Goal: Information Seeking & Learning: Learn about a topic

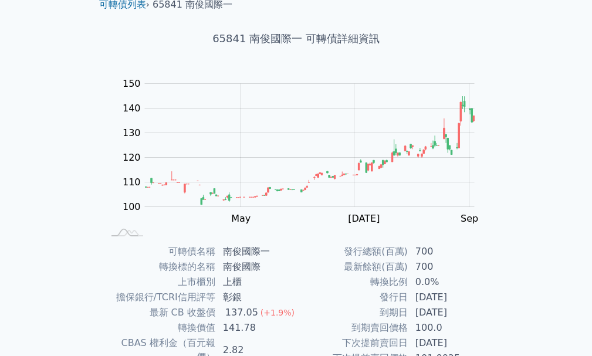
scroll to position [176, 0]
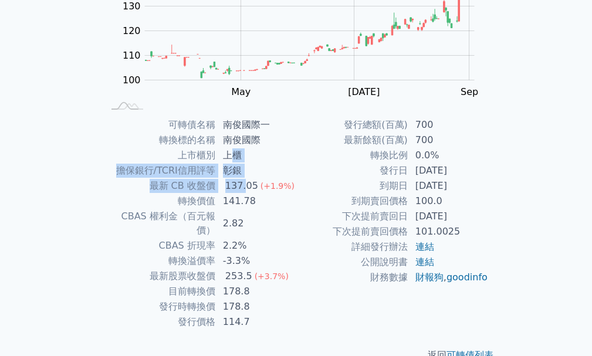
drag, startPoint x: 231, startPoint y: 149, endPoint x: 244, endPoint y: 185, distance: 38.3
click at [244, 185] on tbody "可轉債名稱 南俊國際一 轉換標的名稱 南俊國際 上市櫃別 上櫃 擔保銀行/TCRI信用評等 彰銀 最新 CB 收盤價 137.05 (+1.9%) 轉換價值 …" at bounding box center [200, 223] width 192 height 212
click at [244, 185] on div "137.05" at bounding box center [242, 186] width 38 height 14
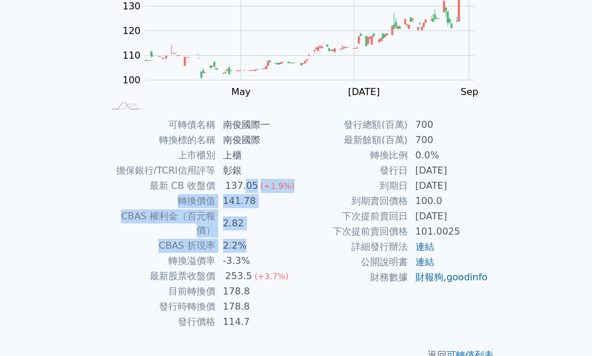
drag, startPoint x: 244, startPoint y: 185, endPoint x: 248, endPoint y: 235, distance: 50.6
click at [248, 235] on tbody "可轉債名稱 南俊國際一 轉換標的名稱 南俊國際 上市櫃別 上櫃 擔保銀行/TCRI信用評等 彰銀 最新 CB 收盤價 137.05 (+1.9%) 轉換價值 …" at bounding box center [200, 223] width 192 height 212
click at [248, 238] on td "2.2%" at bounding box center [256, 245] width 80 height 15
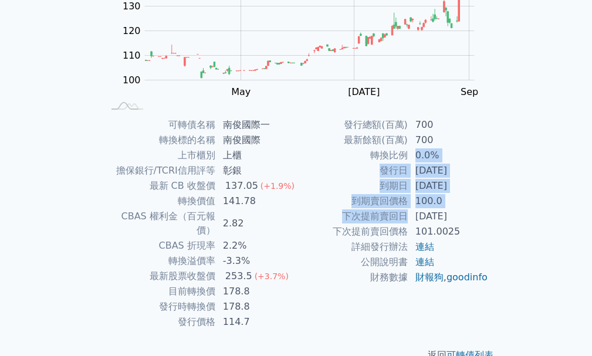
drag, startPoint x: 416, startPoint y: 150, endPoint x: 407, endPoint y: 210, distance: 61.2
click at [407, 210] on tbody "發行總額(百萬) 700 最新餘額(百萬) 700 轉換比例 0.0% 發行日 [DATE] 到期日 [DATE] 到期賣回價格 100.0 下次提前賣回日 …" at bounding box center [392, 201] width 192 height 168
click at [407, 210] on td "下次提前賣回日" at bounding box center [352, 216] width 112 height 15
drag, startPoint x: 407, startPoint y: 149, endPoint x: 400, endPoint y: 228, distance: 78.9
click at [400, 228] on tbody "發行總額(百萬) 700 最新餘額(百萬) 700 轉換比例 0.0% 發行日 [DATE] 到期日 [DATE] 到期賣回價格 100.0 下次提前賣回日 …" at bounding box center [392, 201] width 192 height 168
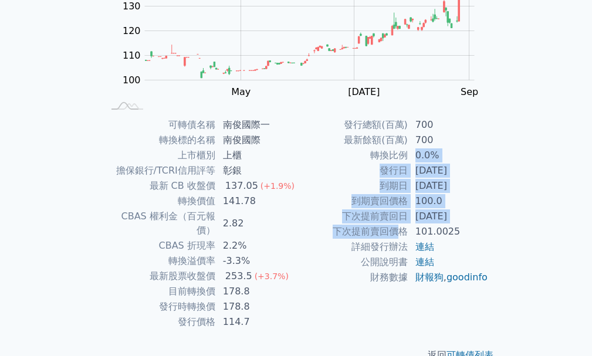
click at [400, 228] on td "下次提前賣回價格" at bounding box center [352, 231] width 112 height 15
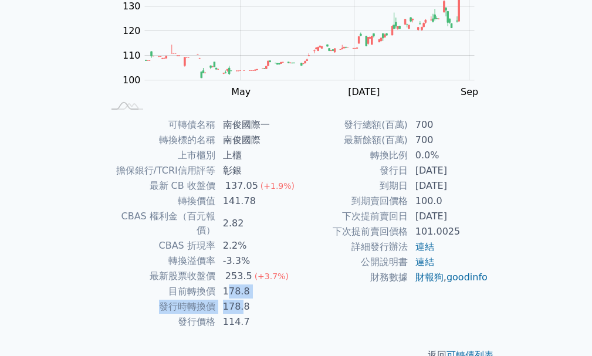
drag, startPoint x: 228, startPoint y: 280, endPoint x: 243, endPoint y: 287, distance: 16.6
click at [243, 287] on tbody "可轉債名稱 南俊國際一 轉換標的名稱 南俊國際 上市櫃別 上櫃 擔保銀行/TCRI信用評等 彰銀 最新 CB 收盤價 137.05 (+1.9%) 轉換價值 …" at bounding box center [200, 223] width 192 height 212
click at [243, 299] on td "178.8" at bounding box center [256, 306] width 80 height 15
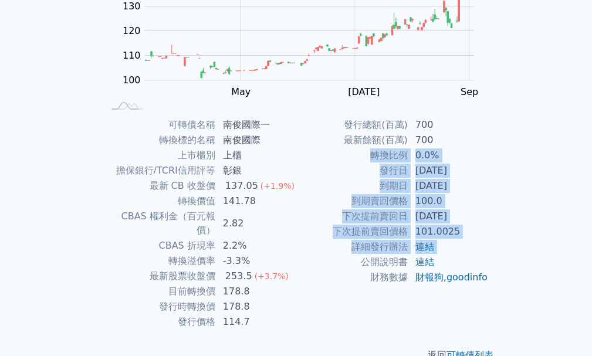
drag, startPoint x: 375, startPoint y: 152, endPoint x: 358, endPoint y: 264, distance: 113.4
click at [358, 264] on tbody "發行總額(百萬) 700 最新餘額(百萬) 700 轉換比例 0.0% 發行日 [DATE] 到期日 [DATE] 到期賣回價格 100.0 下次提前賣回日 …" at bounding box center [392, 201] width 192 height 168
click at [358, 264] on td "公開說明書" at bounding box center [352, 262] width 112 height 15
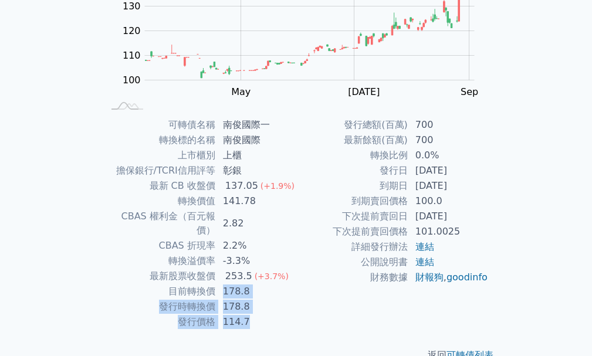
drag, startPoint x: 244, startPoint y: 305, endPoint x: 221, endPoint y: 272, distance: 40.4
click at [221, 272] on tbody "可轉債名稱 南俊國際一 轉換標的名稱 南俊國際 上市櫃別 上櫃 擔保銀行/TCRI信用評等 彰銀 最新 CB 收盤價 137.05 (+1.9%) 轉換價值 …" at bounding box center [200, 223] width 192 height 212
click at [221, 284] on td "178.8" at bounding box center [256, 291] width 80 height 15
